Goal: Obtain resource: Obtain resource

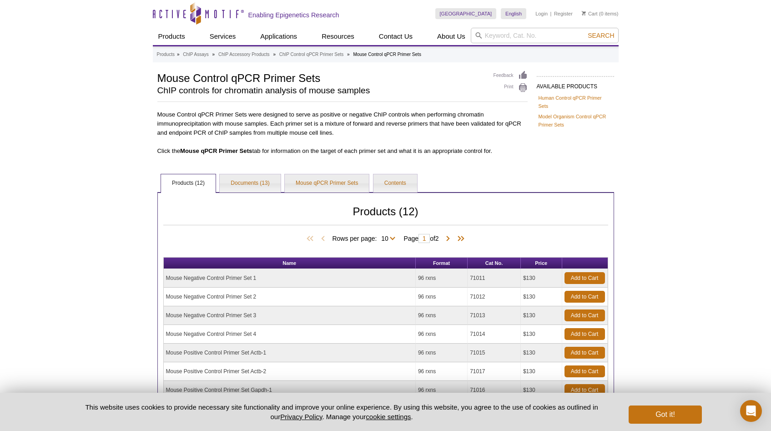
drag, startPoint x: 165, startPoint y: 277, endPoint x: 278, endPoint y: 283, distance: 113.4
click at [278, 283] on td "Mouse Negative Control Primer Set 1" at bounding box center [290, 278] width 252 height 19
drag, startPoint x: 466, startPoint y: 278, endPoint x: 491, endPoint y: 275, distance: 25.2
click at [491, 275] on tr "Mouse Negative Control Primer Set 1 96 rxns 71011 $130 Add to Cart" at bounding box center [386, 278] width 444 height 19
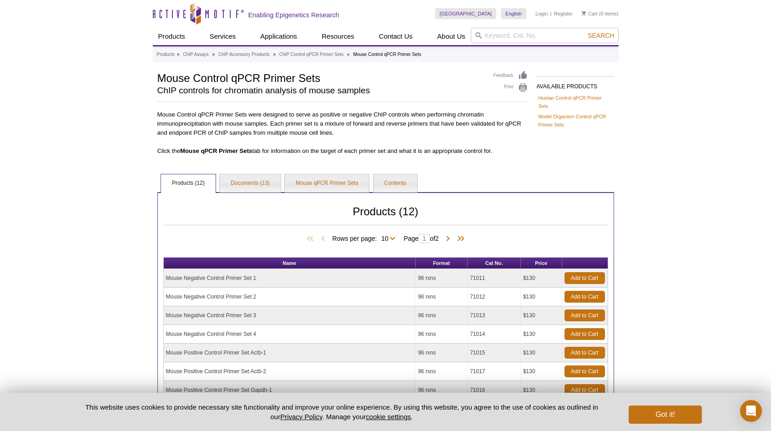
copy tr "71011"
click at [430, 145] on div "Mouse Control qPCR Primer Sets were designed to serve as positive or negative C…" at bounding box center [342, 131] width 370 height 48
click at [263, 192] on link "Documents (13)" at bounding box center [250, 183] width 60 height 18
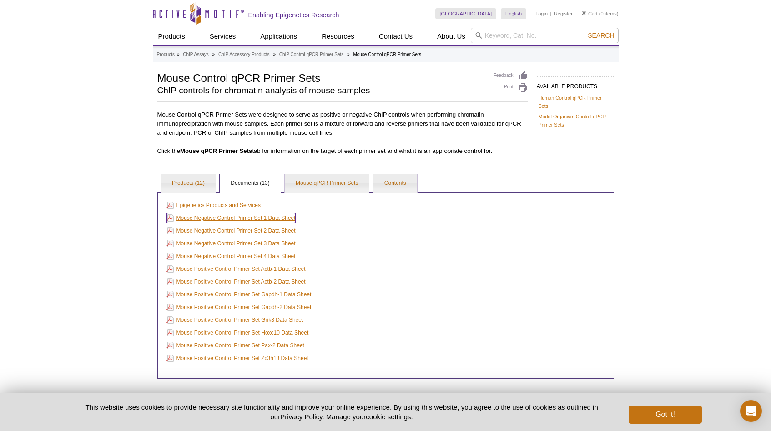
click at [257, 219] on link "Mouse Negative Control Primer Set 1 Data Sheet" at bounding box center [230, 218] width 129 height 10
